Goal: Task Accomplishment & Management: Manage account settings

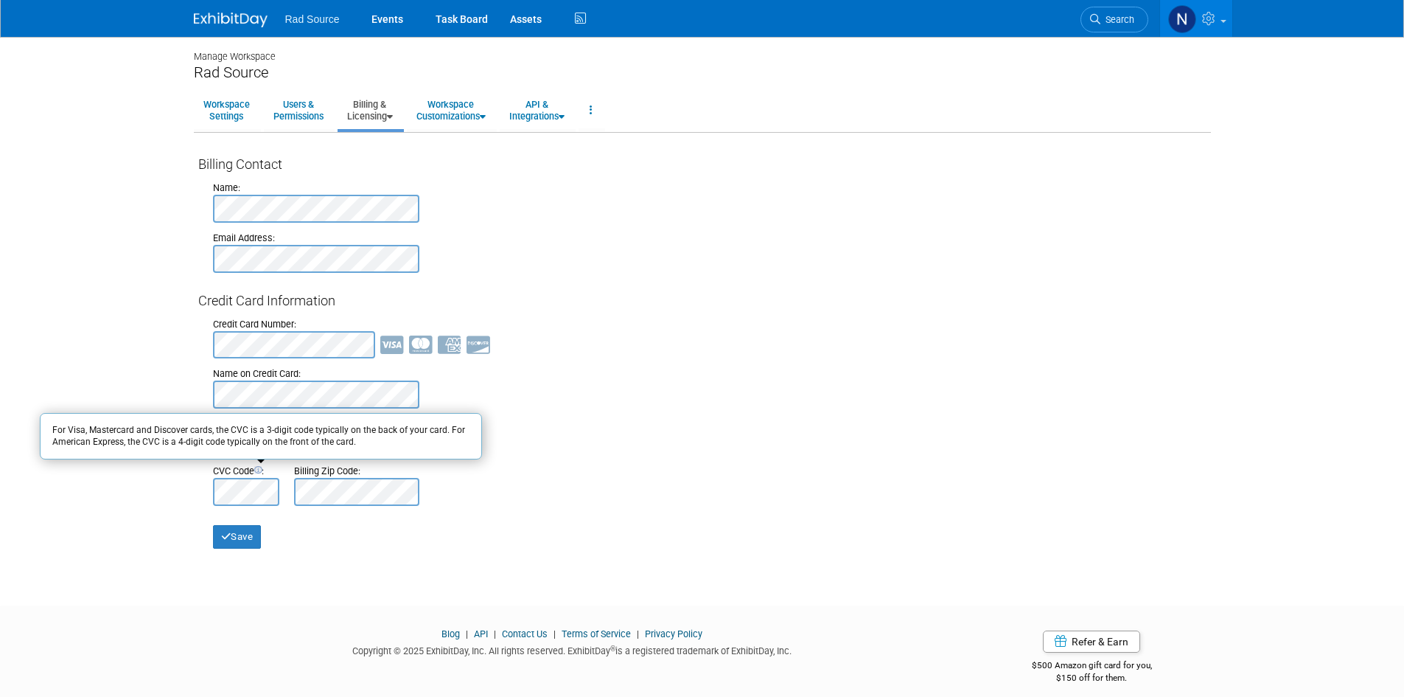
click at [450, 568] on div "Manage Workspace Rad Source Workspace Settings Users & Permissions Billing & Li…" at bounding box center [702, 308] width 1039 height 542
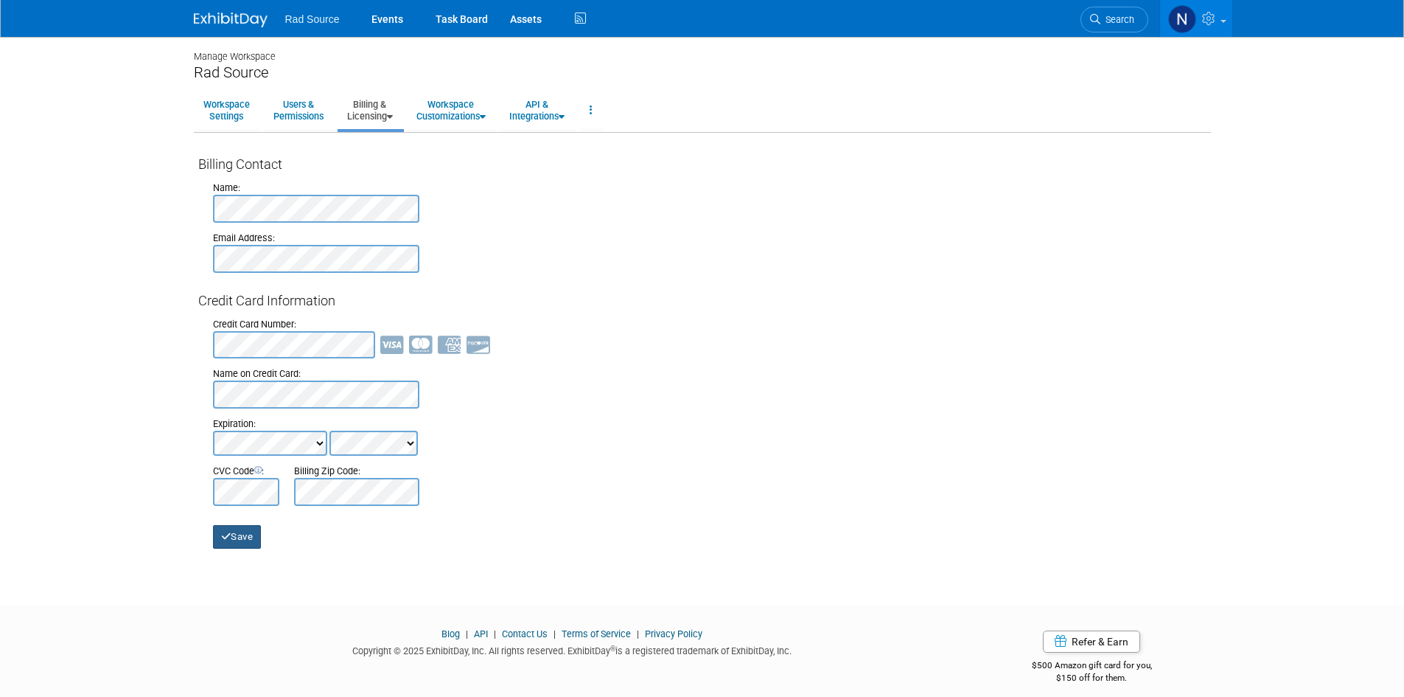
click at [241, 534] on button "Save" at bounding box center [237, 537] width 49 height 24
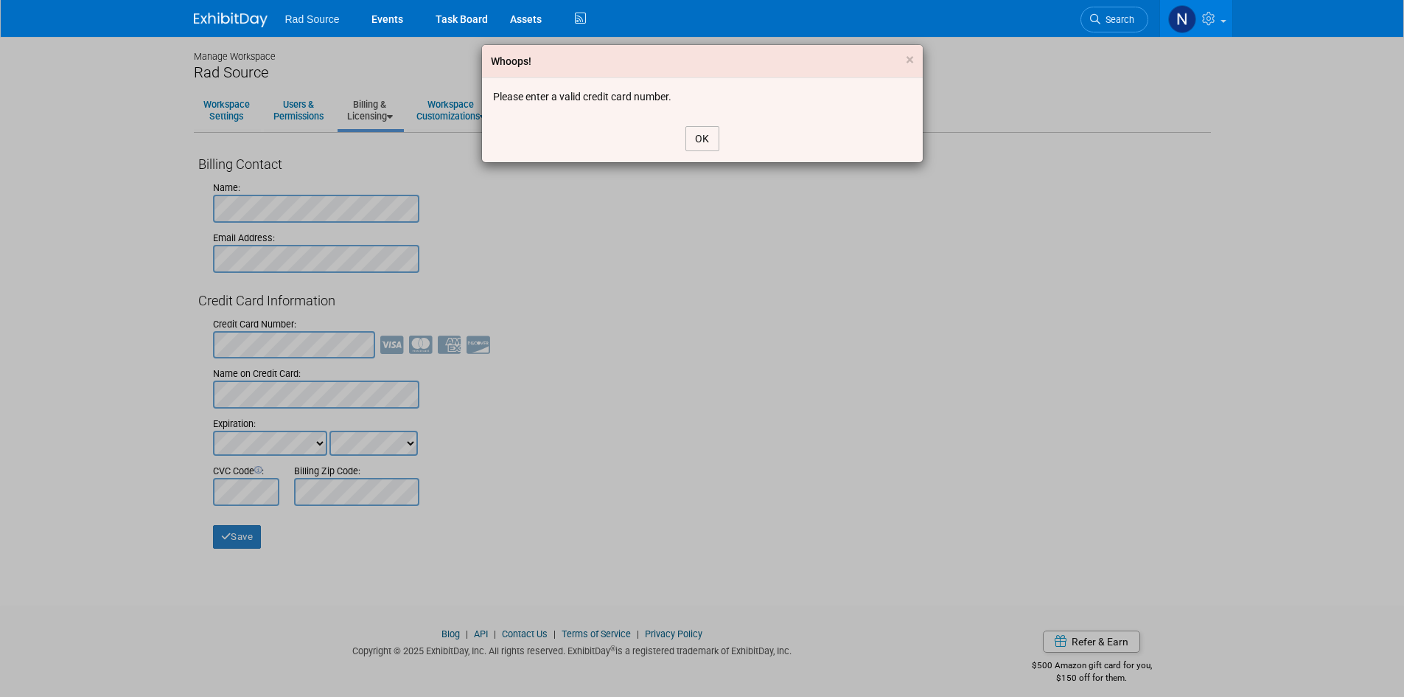
click at [711, 141] on button "OK" at bounding box center [702, 138] width 34 height 25
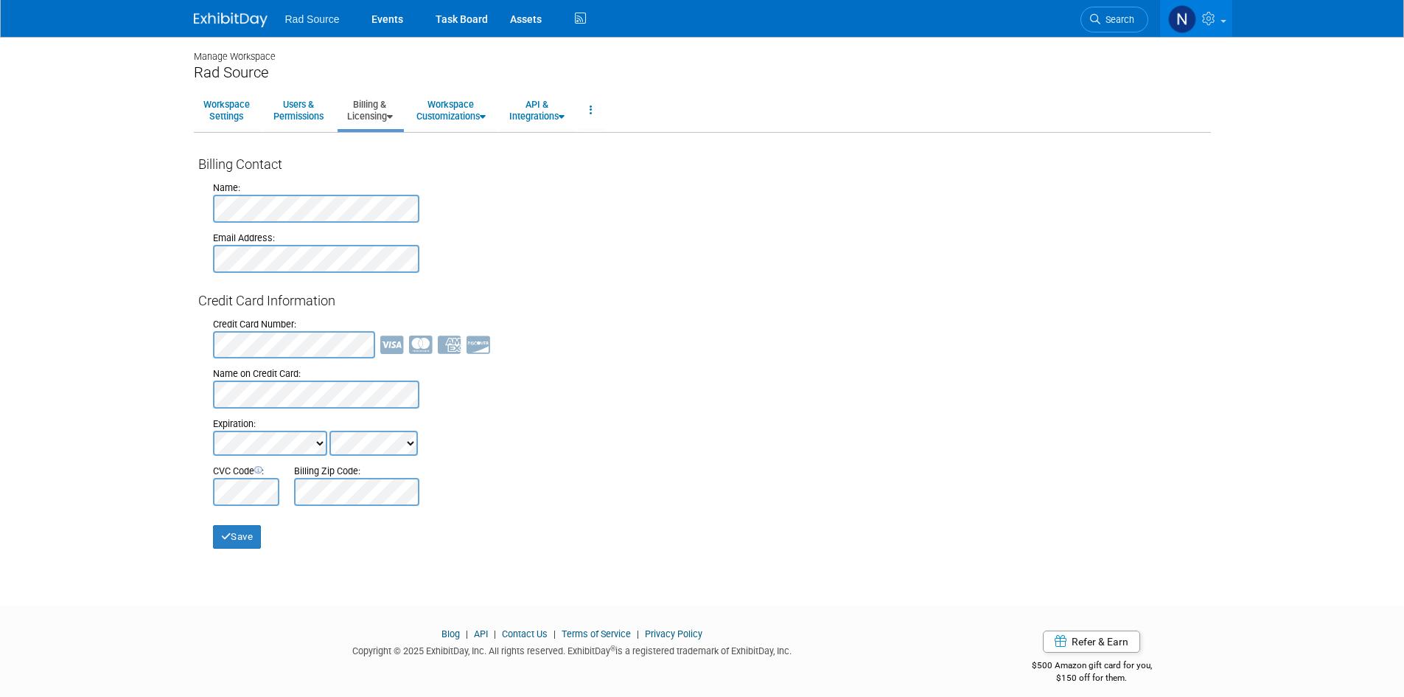
click at [100, 351] on body "Rad Source Events Task Board Assets" at bounding box center [702, 348] width 1404 height 697
click at [97, 346] on body "Rad Source Events Task Board Assets" at bounding box center [702, 348] width 1404 height 697
click at [237, 531] on button "Save" at bounding box center [237, 537] width 49 height 24
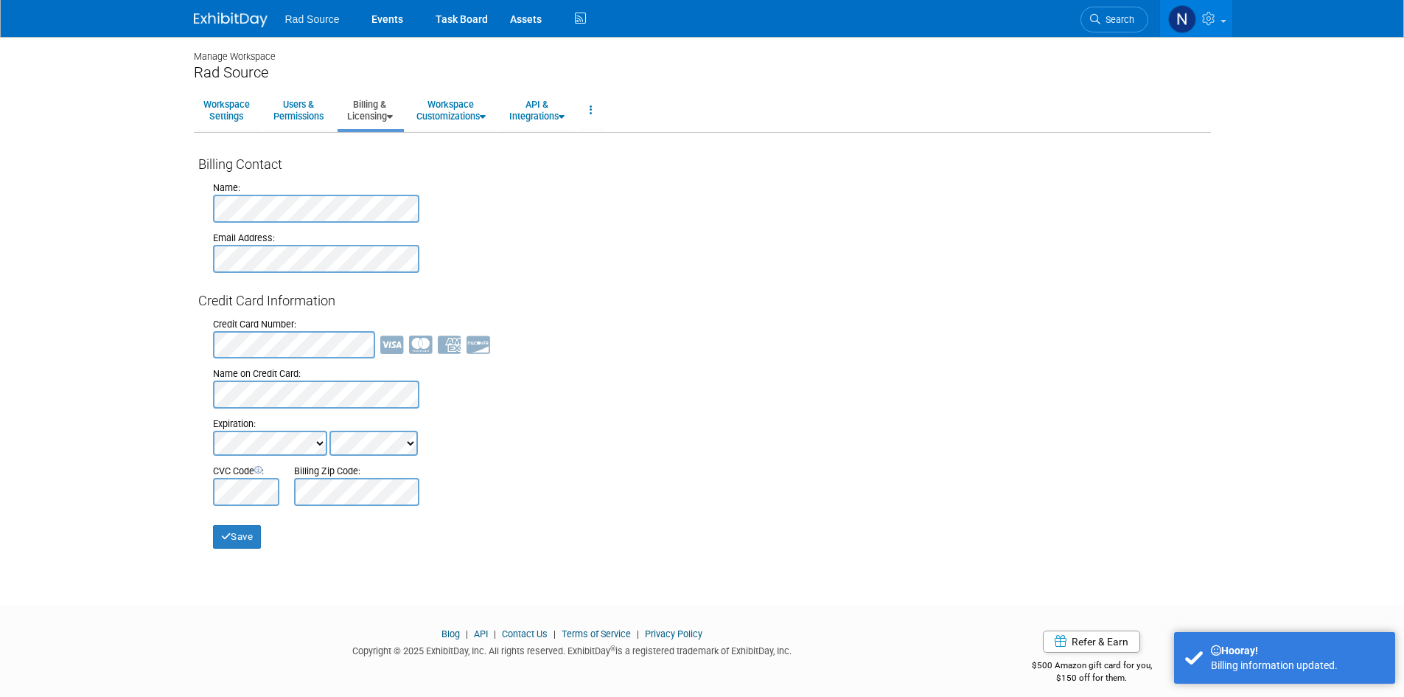
click at [579, 348] on div at bounding box center [710, 345] width 994 height 28
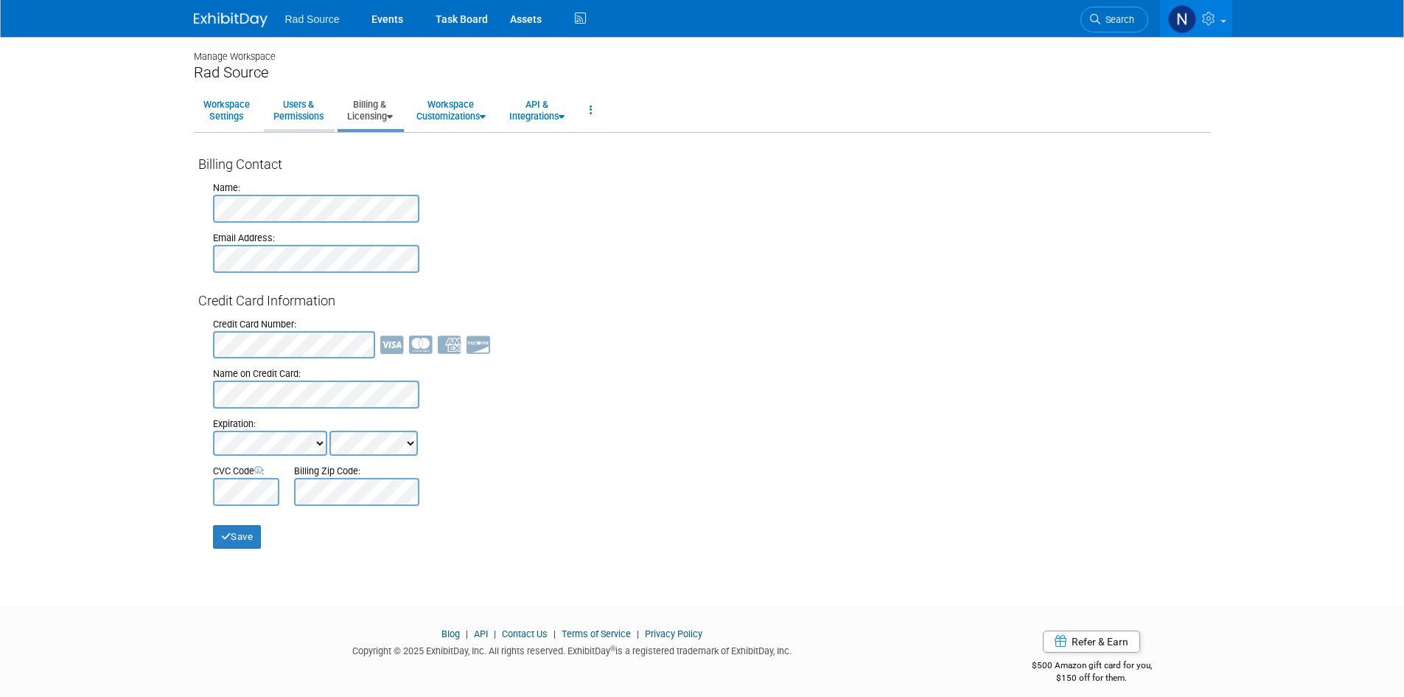
click at [307, 108] on link "Users & Permissions" at bounding box center [298, 110] width 69 height 36
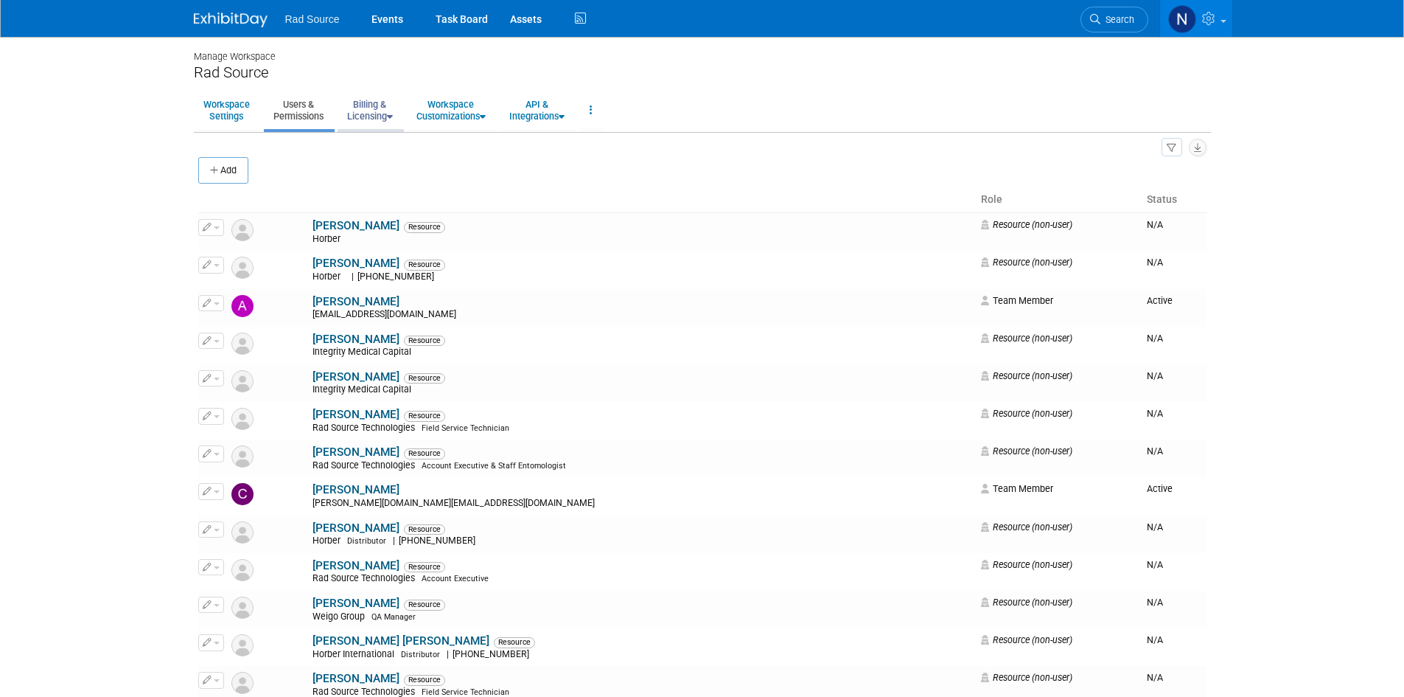
click at [369, 109] on link "Billing & Licensing" at bounding box center [370, 110] width 65 height 36
click at [385, 168] on link "Billing Information" at bounding box center [404, 166] width 133 height 22
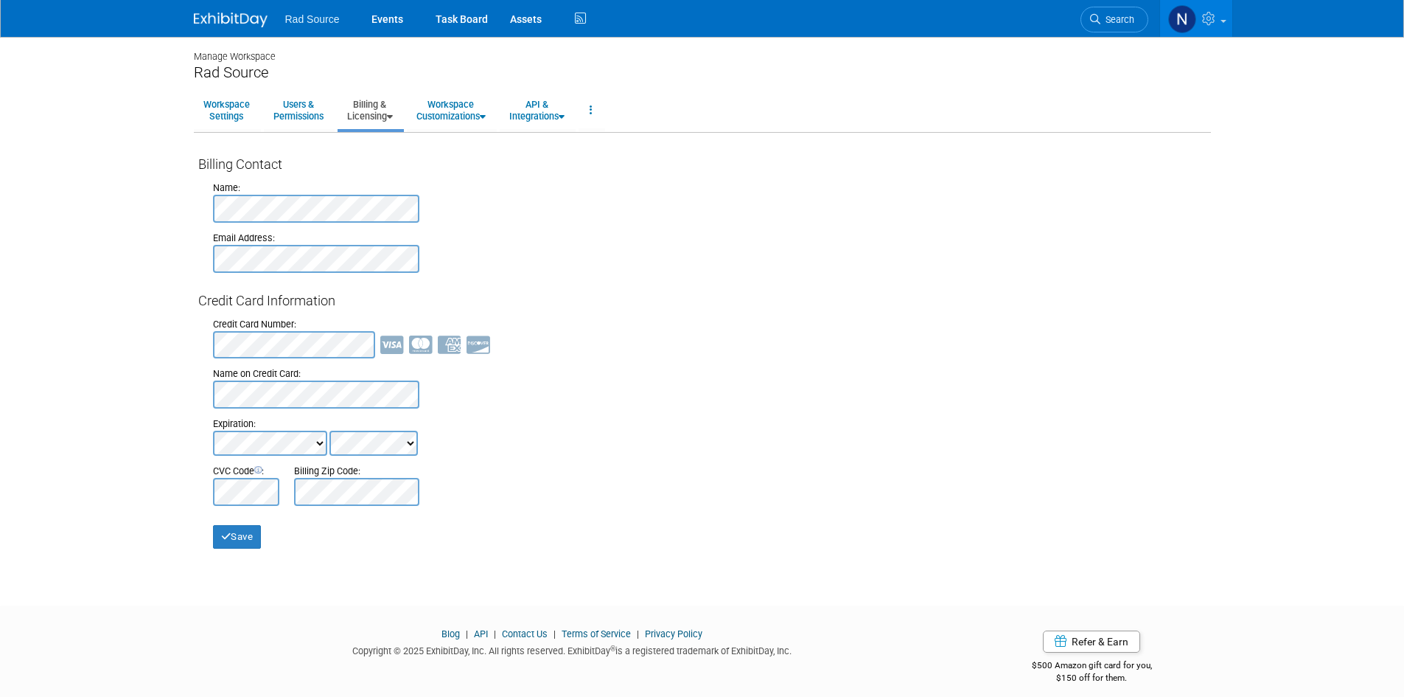
click at [747, 366] on div "Credit Card Number: Name on Credit Card: Expiration: CVC Code : Billing Zip Cod…" at bounding box center [702, 408] width 1008 height 196
click at [380, 23] on link "Events" at bounding box center [387, 18] width 54 height 37
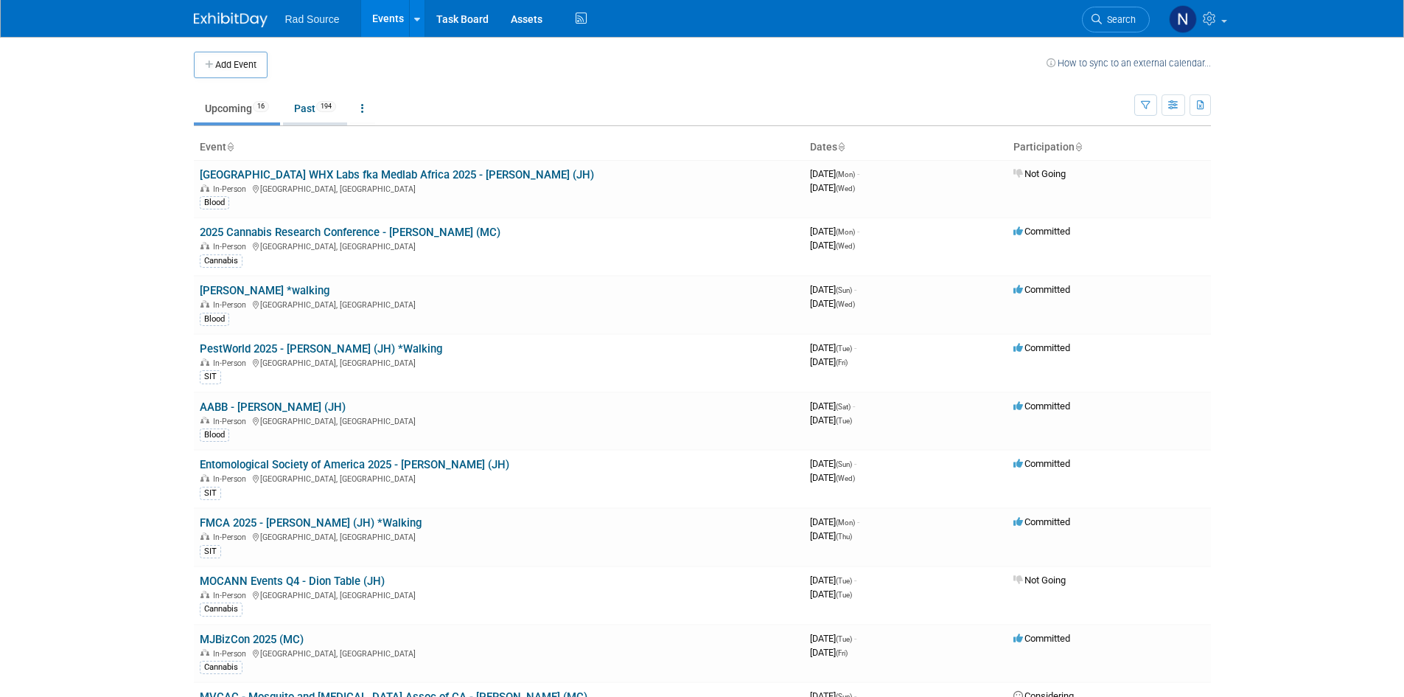
click at [306, 109] on link "Past 194" at bounding box center [315, 108] width 64 height 28
